Goal: Task Accomplishment & Management: Manage account settings

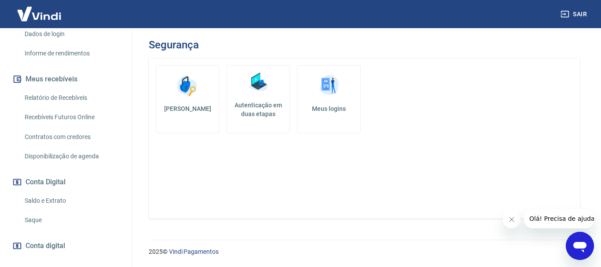
scroll to position [176, 0]
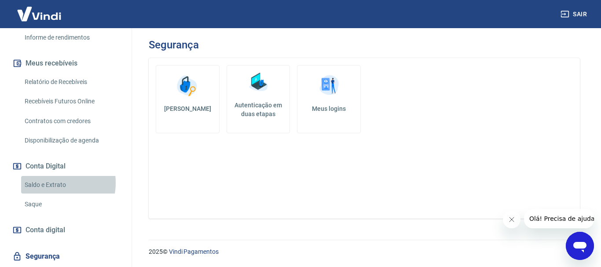
click at [51, 176] on link "Saldo e Extrato" at bounding box center [71, 185] width 100 height 18
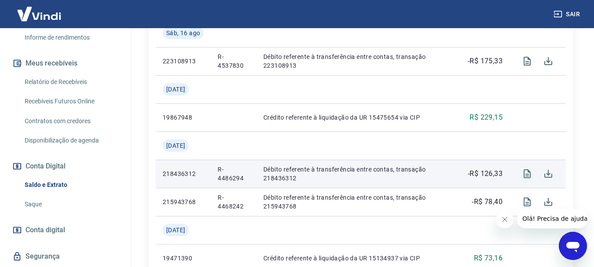
scroll to position [308, 0]
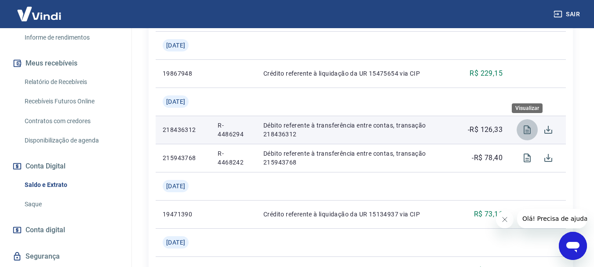
click at [529, 131] on icon "Visualizar" at bounding box center [527, 129] width 7 height 9
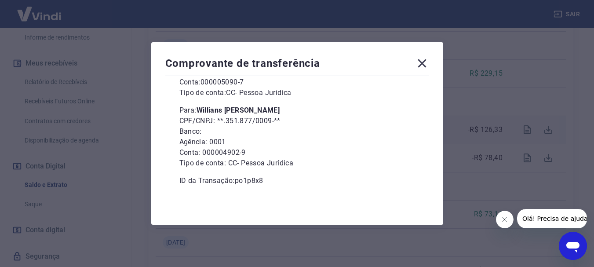
scroll to position [352, 0]
click at [426, 62] on icon at bounding box center [422, 63] width 8 height 8
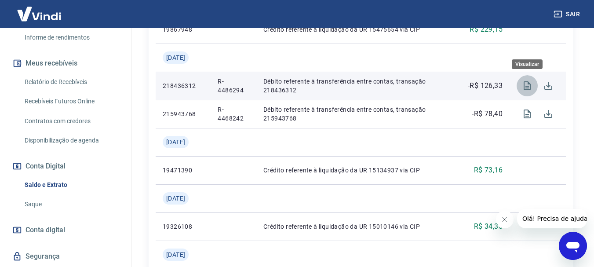
click at [522, 86] on icon "Visualizar" at bounding box center [527, 85] width 11 height 11
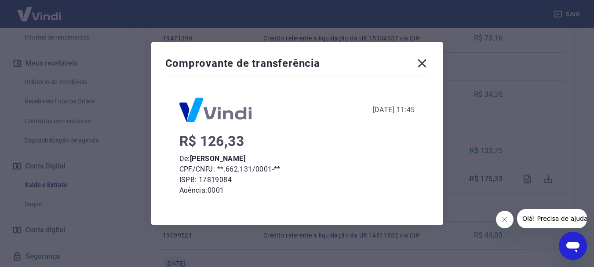
scroll to position [0, 0]
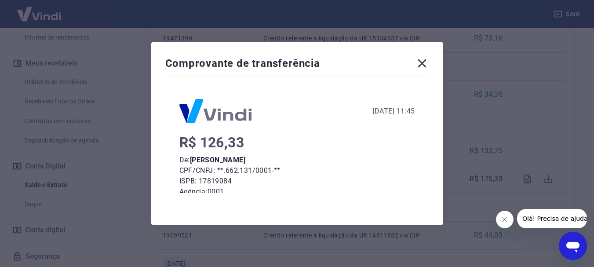
click at [425, 72] on div "Comprovante de transferência" at bounding box center [297, 65] width 264 height 18
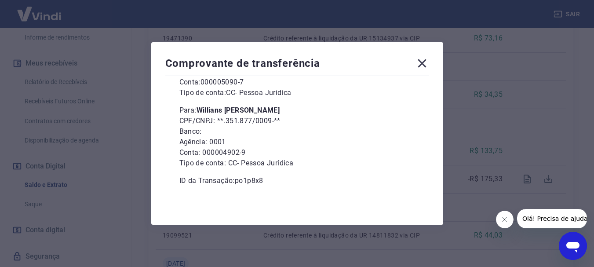
click at [429, 62] on icon at bounding box center [422, 63] width 14 height 14
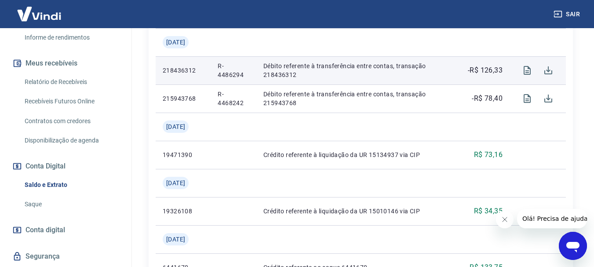
scroll to position [352, 0]
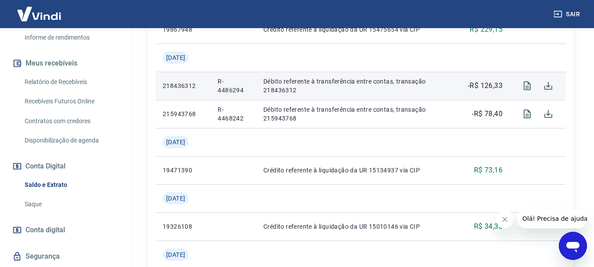
click at [413, 79] on p "Débito referente à transferência entre contas, transação 218436312" at bounding box center [355, 86] width 185 height 18
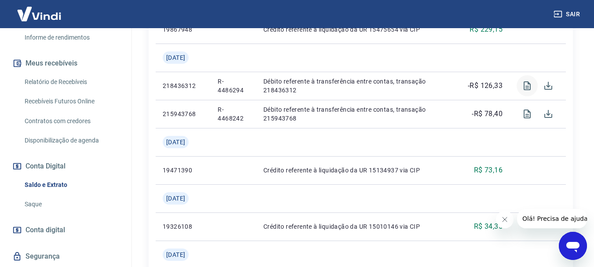
click at [524, 87] on icon "Visualizar" at bounding box center [527, 85] width 7 height 9
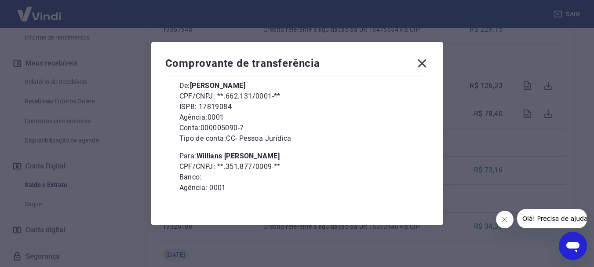
scroll to position [120, 0]
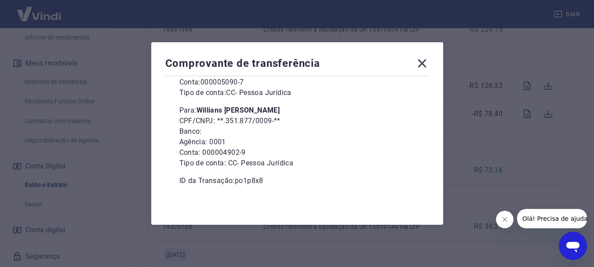
click at [222, 109] on b "Willians [PERSON_NAME]" at bounding box center [239, 110] width 84 height 8
click at [222, 108] on b "Willians [PERSON_NAME]" at bounding box center [239, 110] width 84 height 8
click at [426, 65] on icon at bounding box center [422, 63] width 8 height 8
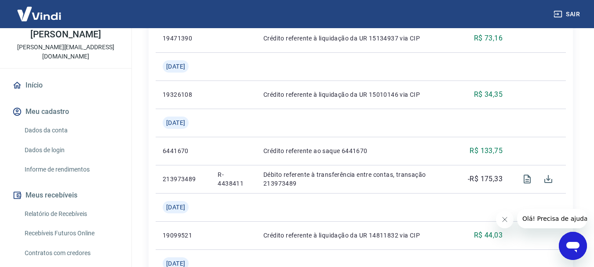
scroll to position [0, 0]
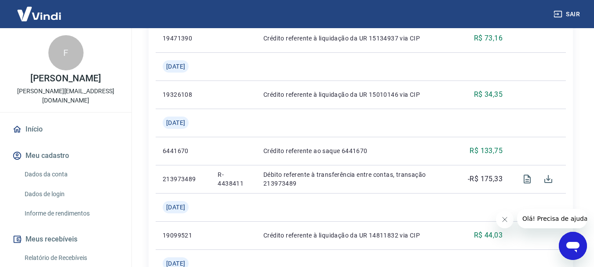
click at [47, 16] on img at bounding box center [39, 13] width 57 height 27
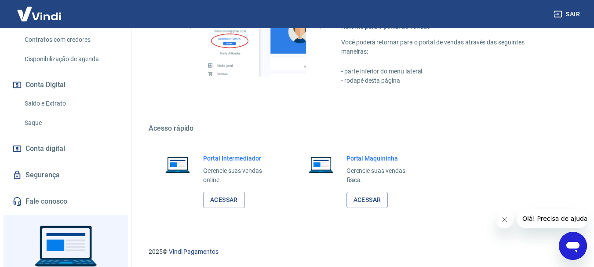
scroll to position [299, 0]
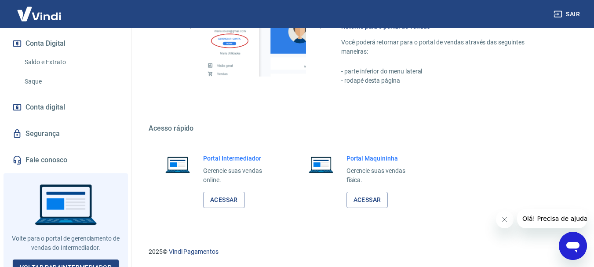
click at [43, 17] on img at bounding box center [39, 13] width 57 height 27
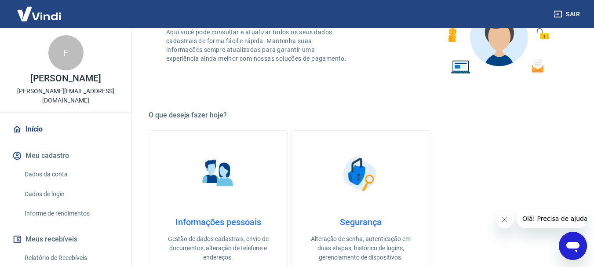
scroll to position [88, 0]
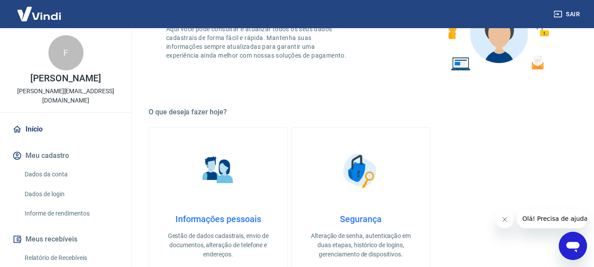
click at [33, 120] on link "Início" at bounding box center [66, 129] width 110 height 19
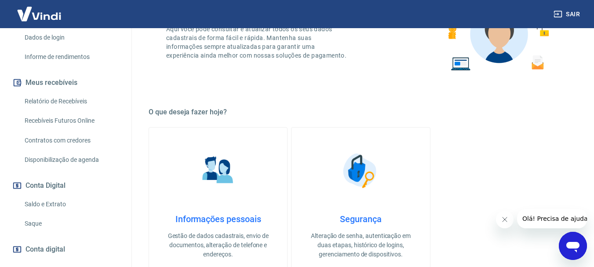
scroll to position [123, 0]
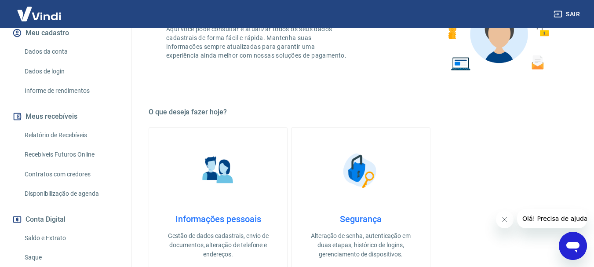
click at [63, 146] on link "Recebíveis Futuros Online" at bounding box center [71, 155] width 100 height 18
